Goal: Task Accomplishment & Management: Use online tool/utility

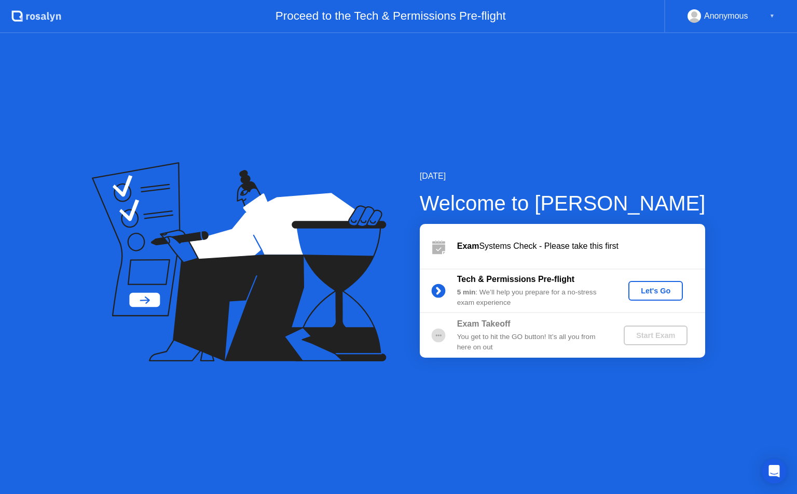
click at [652, 293] on div "Let's Go" at bounding box center [655, 291] width 46 height 8
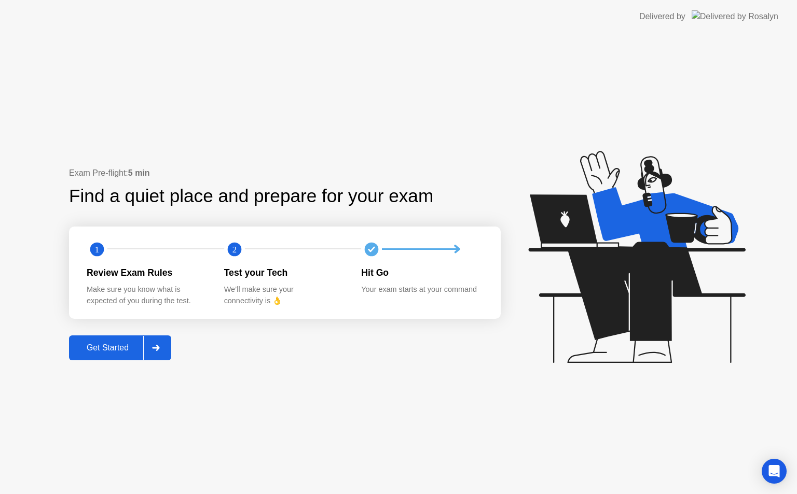
click at [109, 348] on div "Get Started" at bounding box center [107, 347] width 71 height 9
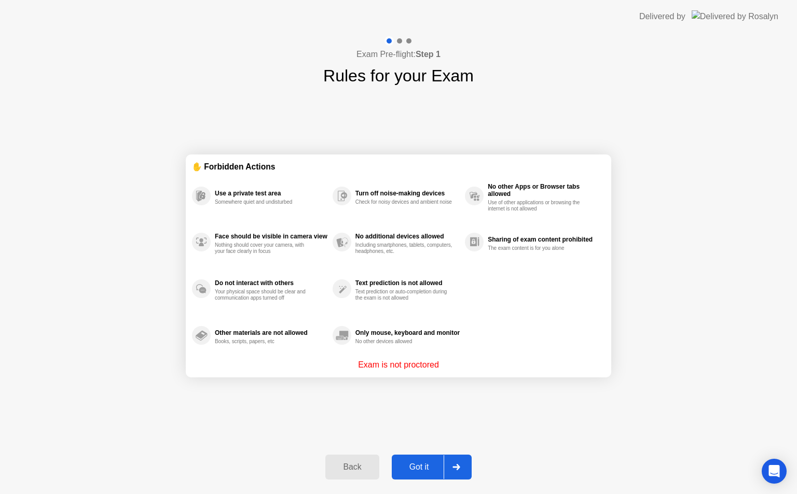
click at [412, 468] on div "Got it" at bounding box center [419, 467] width 49 height 9
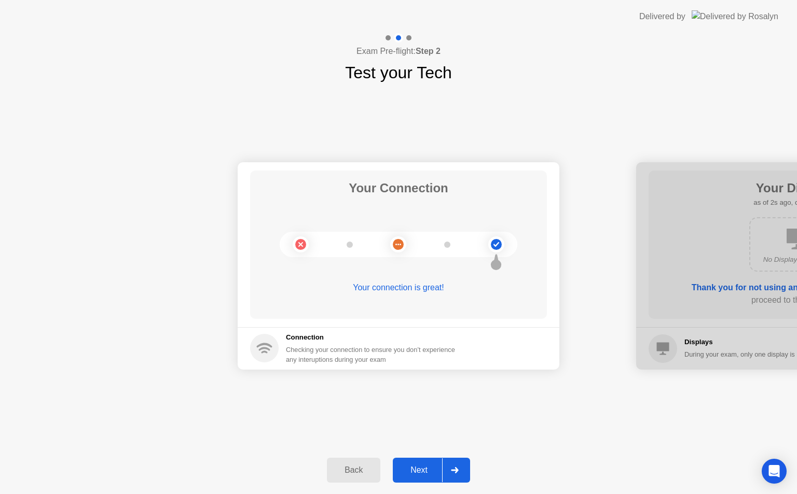
click at [460, 472] on div at bounding box center [454, 471] width 25 height 24
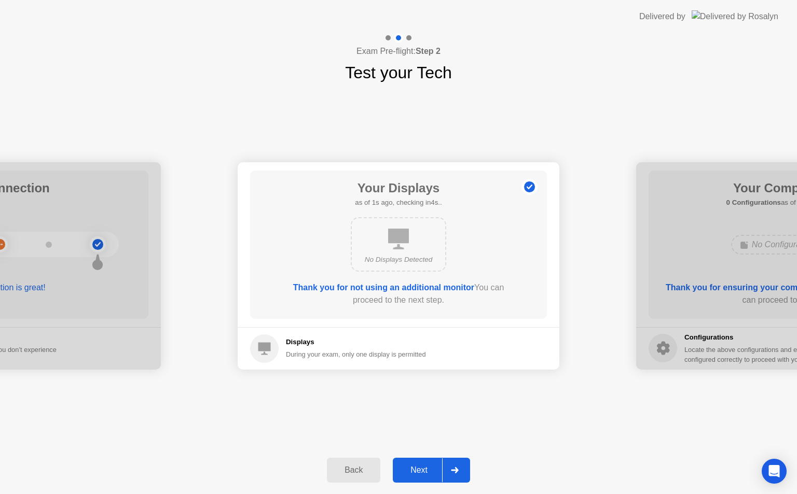
click at [460, 472] on div at bounding box center [454, 471] width 25 height 24
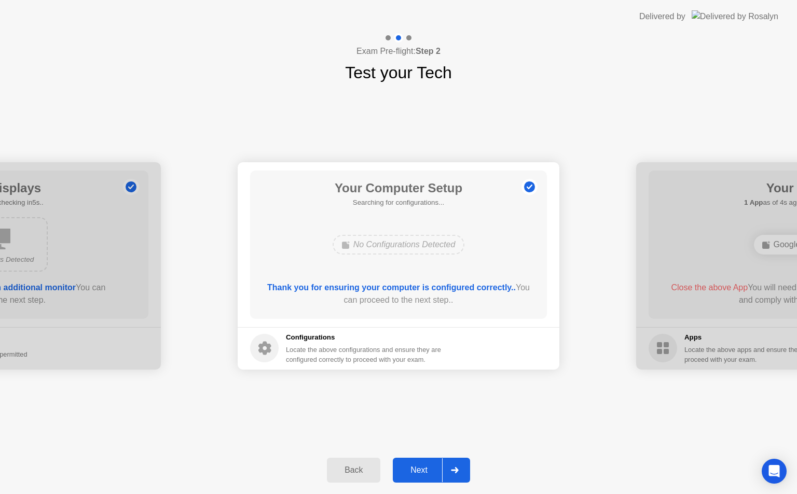
click at [358, 475] on div "Back" at bounding box center [353, 470] width 47 height 9
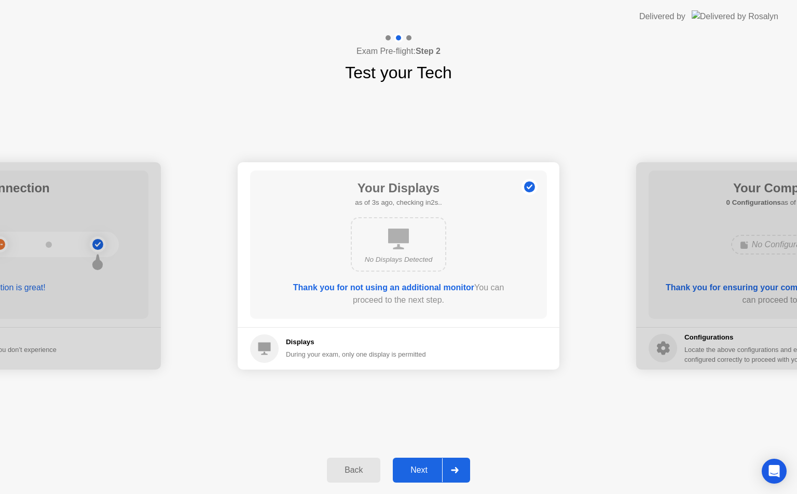
click at [452, 467] on div at bounding box center [454, 471] width 25 height 24
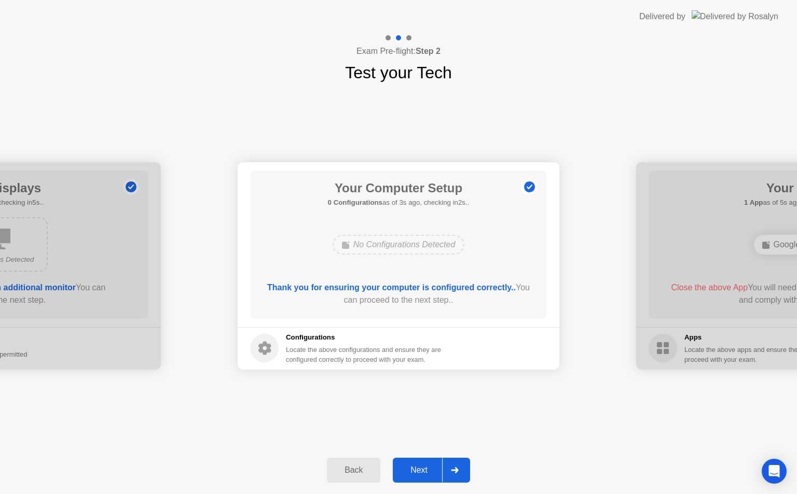
click at [452, 467] on div at bounding box center [454, 471] width 25 height 24
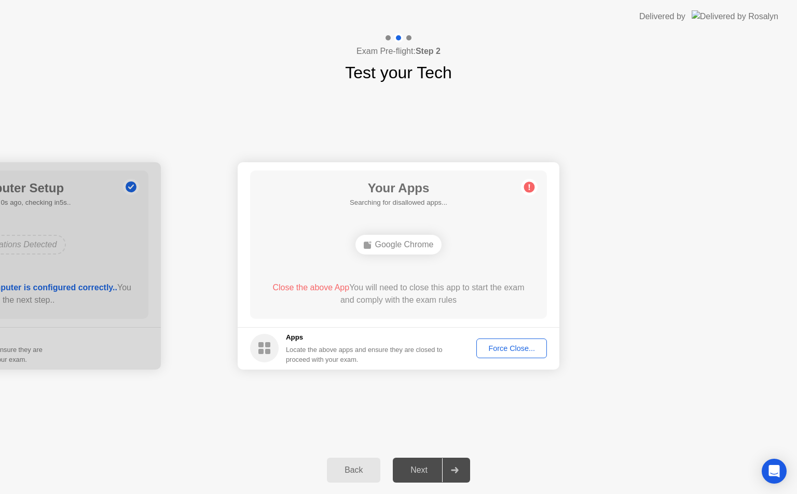
click at [500, 350] on div "Force Close..." at bounding box center [511, 348] width 63 height 8
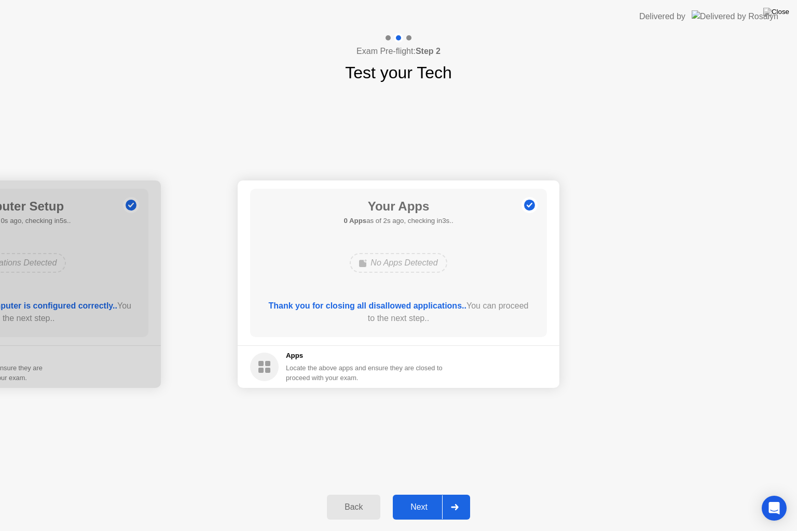
click at [460, 494] on div at bounding box center [454, 507] width 25 height 24
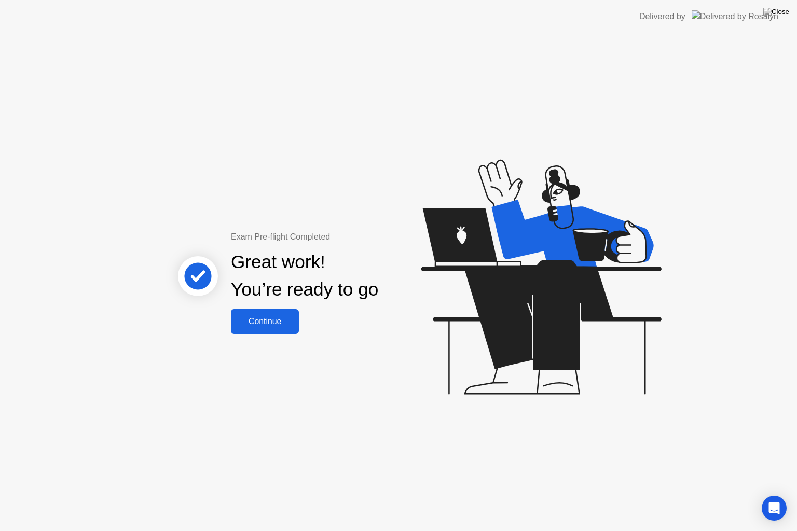
click at [274, 332] on button "Continue" at bounding box center [265, 321] width 68 height 25
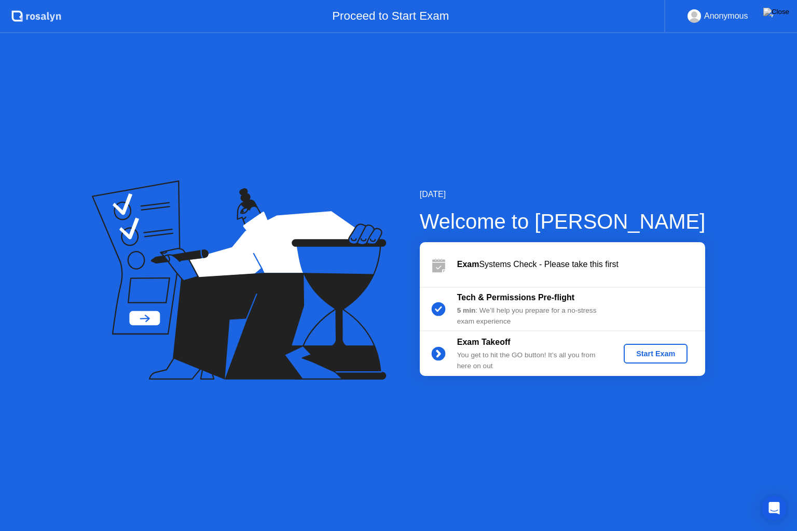
click at [642, 356] on div "Start Exam" at bounding box center [656, 354] width 56 height 8
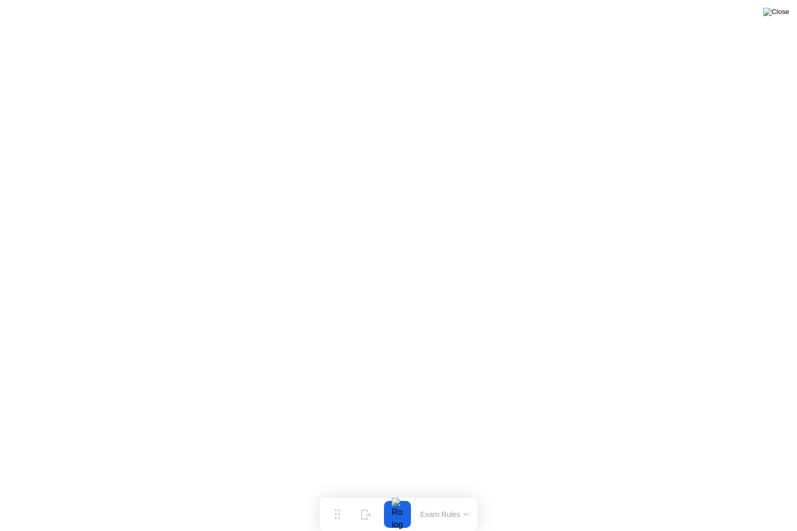
click at [781, 8] on img at bounding box center [776, 12] width 26 height 8
